Goal: Navigation & Orientation: Go to known website

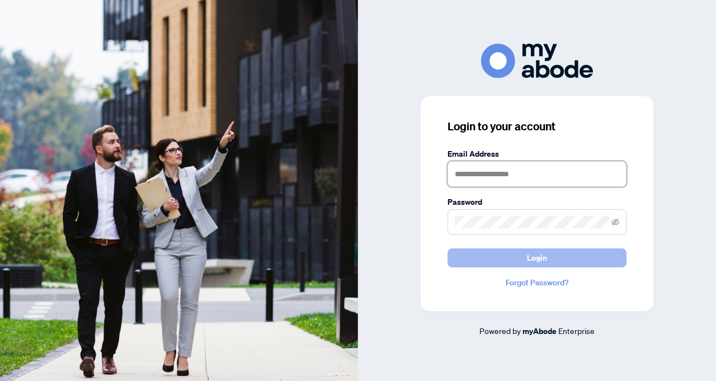
type input "**********"
click at [522, 251] on button "Login" at bounding box center [537, 257] width 179 height 19
